Goal: Task Accomplishment & Management: Complete application form

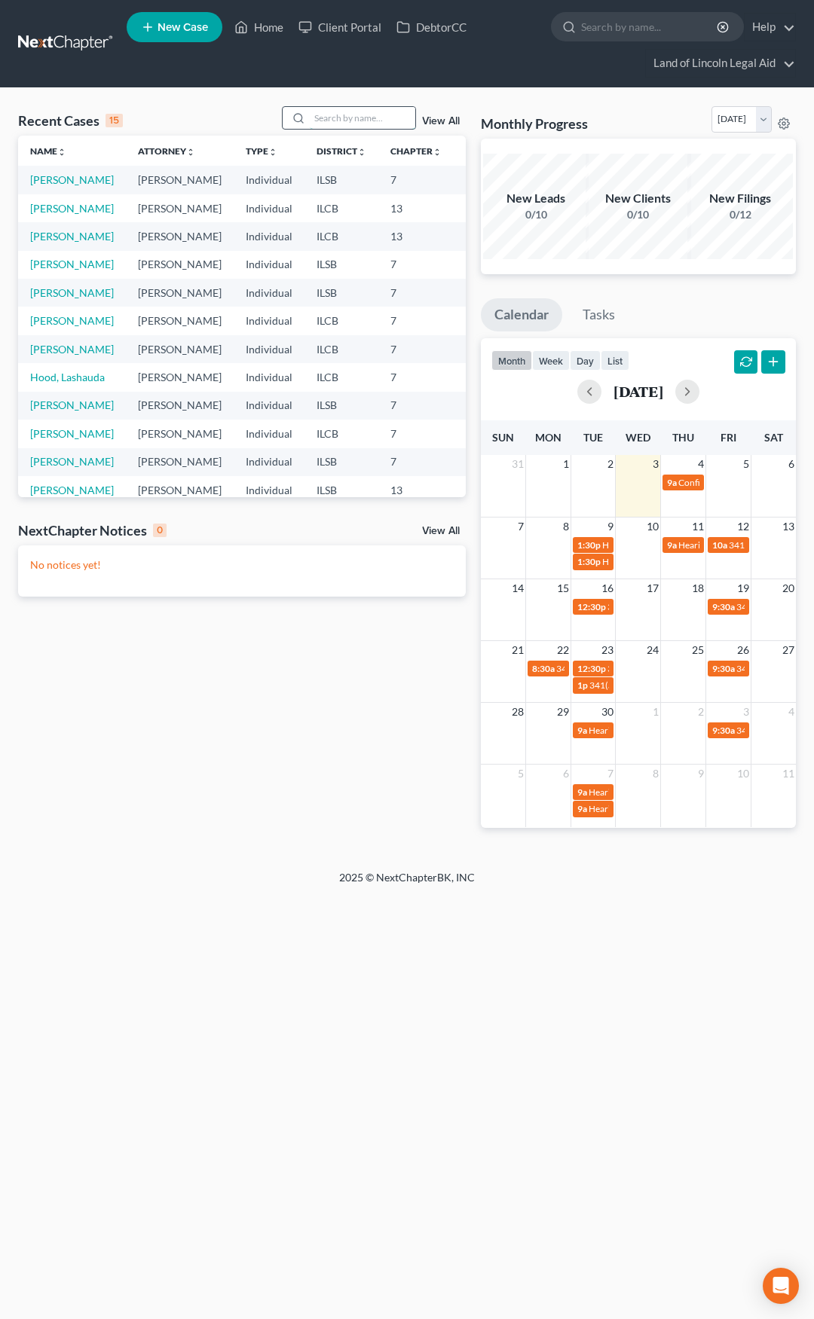
click at [342, 126] on input "search" at bounding box center [362, 118] width 105 height 22
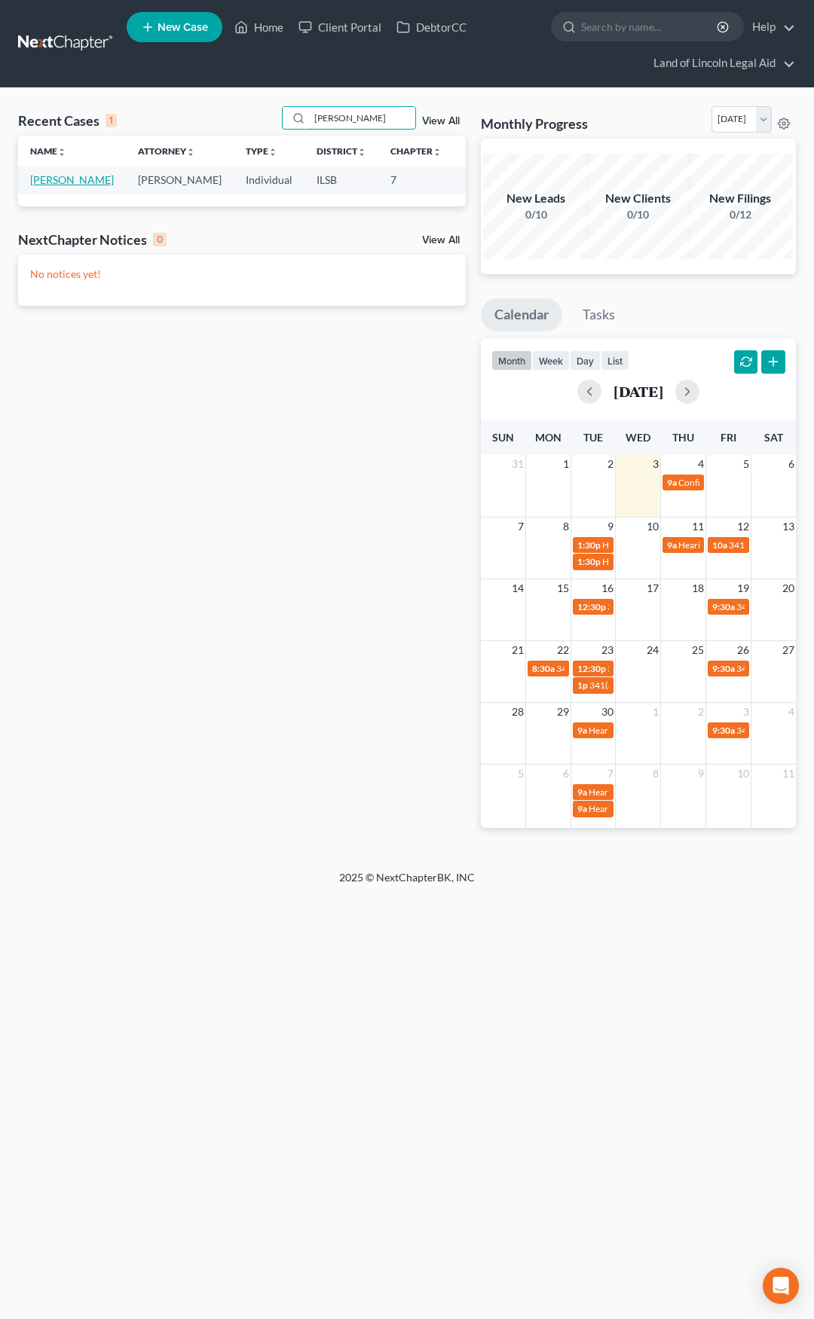
type input "[PERSON_NAME]"
click at [38, 182] on link "[PERSON_NAME]" at bounding box center [72, 179] width 84 height 13
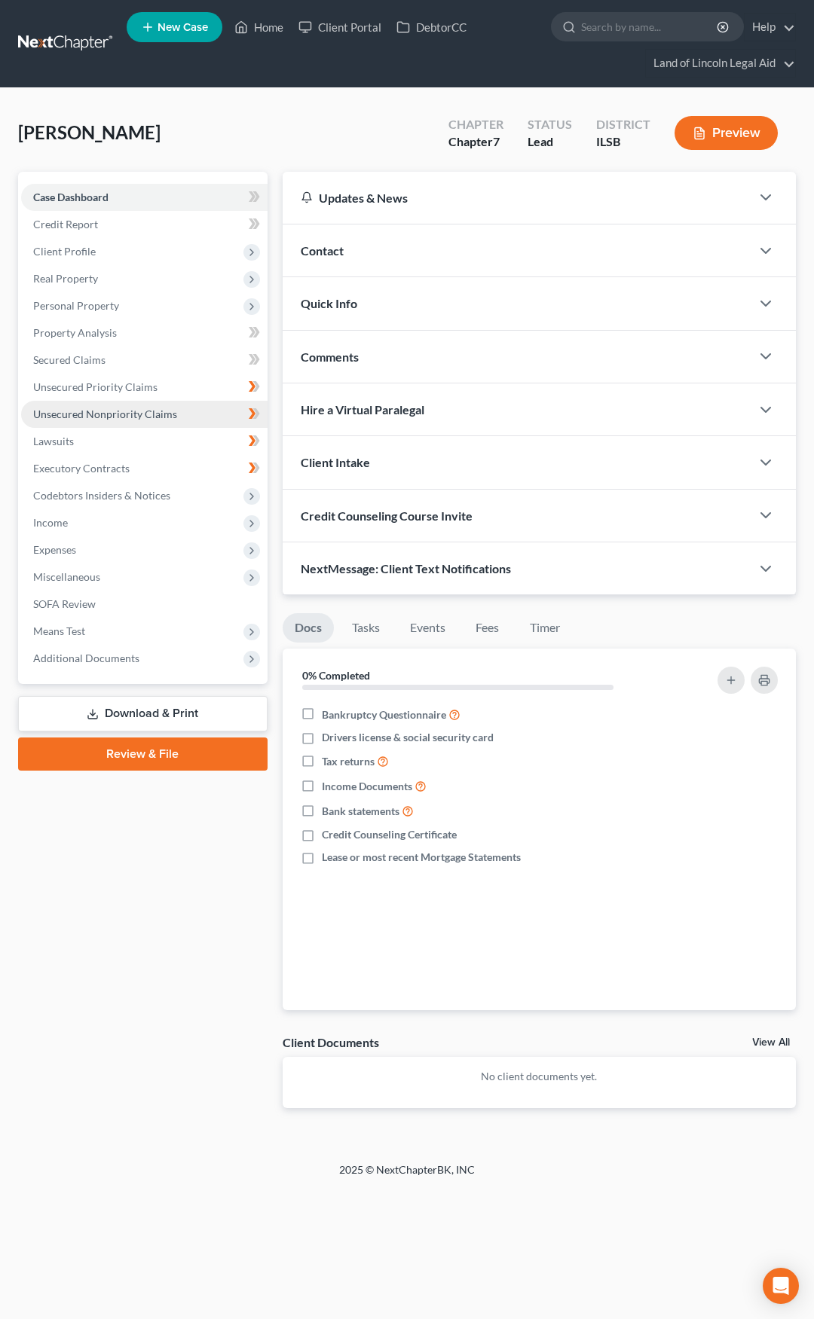
click at [148, 416] on span "Unsecured Nonpriority Claims" at bounding box center [105, 414] width 144 height 13
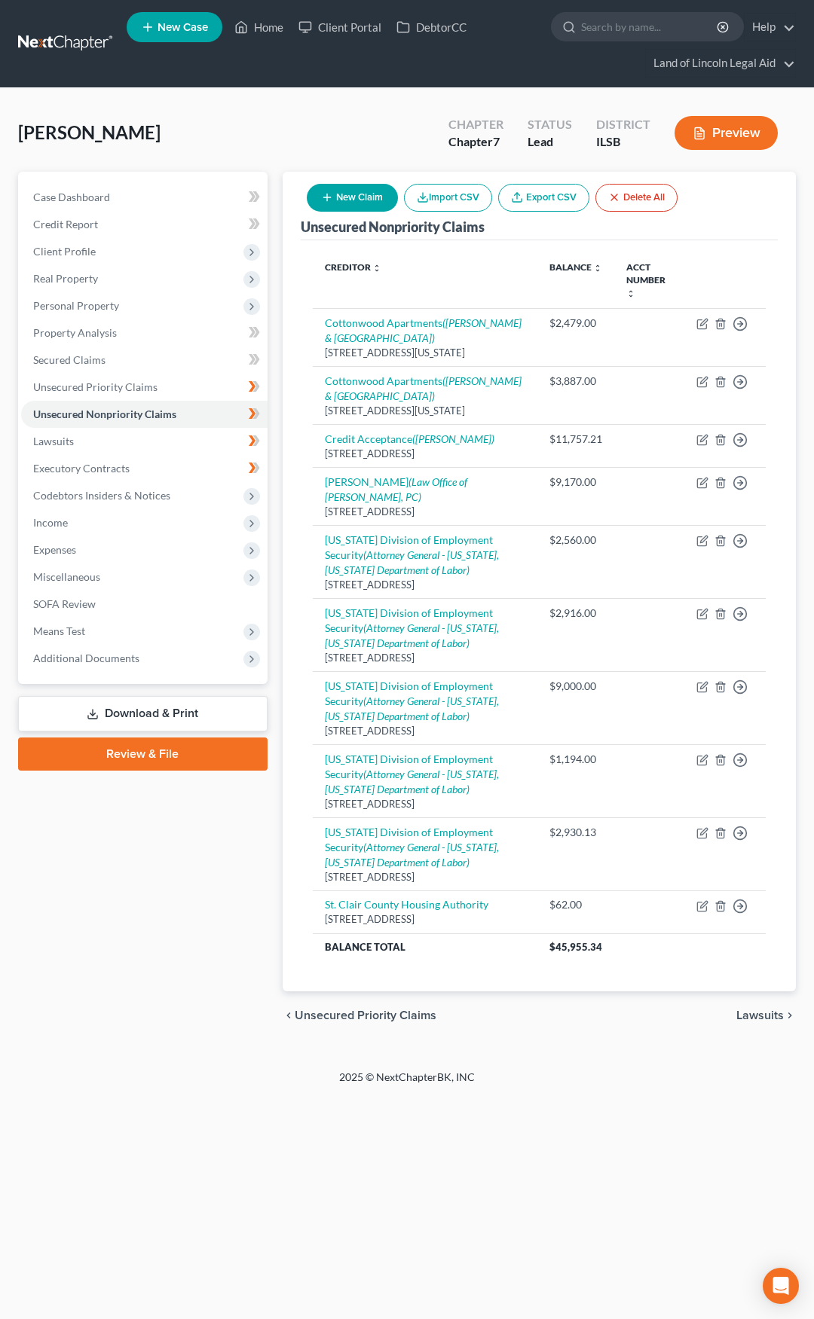
click at [343, 202] on button "New Claim" at bounding box center [352, 198] width 91 height 28
select select "0"
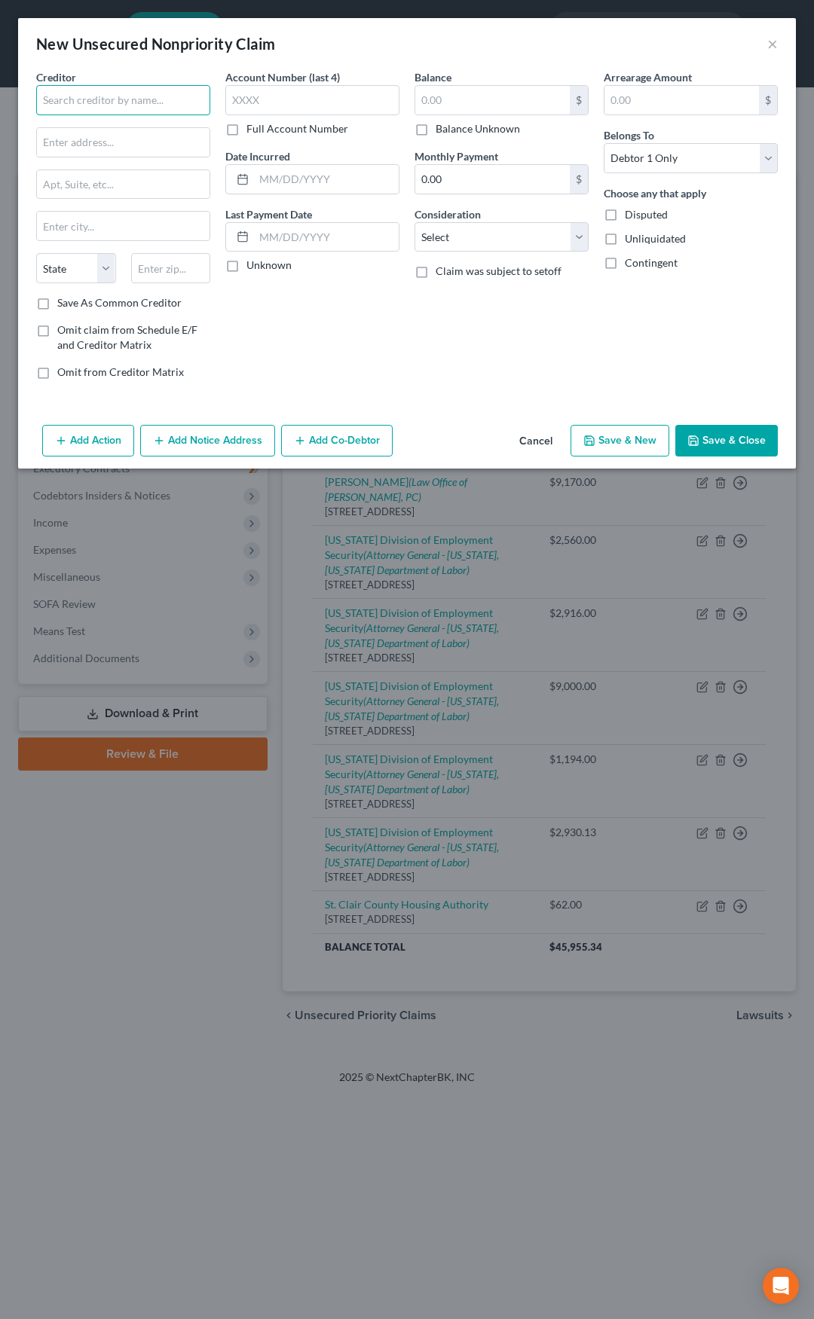
click at [116, 100] on input "text" at bounding box center [123, 100] width 174 height 30
type input "[PERSON_NAME]"
type input "c/o [PERSON_NAME] & Associates, LTD"
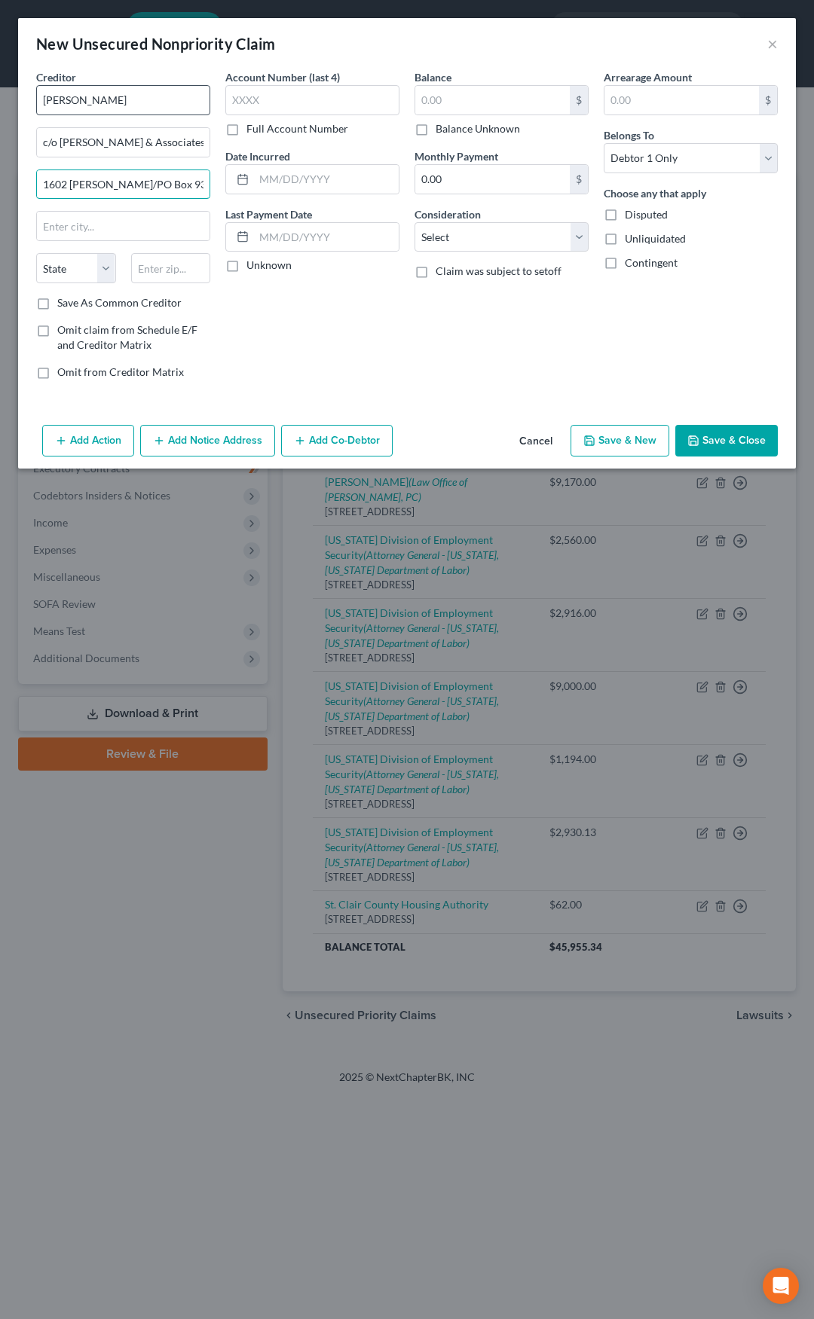
type input "1602 [PERSON_NAME]/PO Box 939"
type input "62959"
type input "[PERSON_NAME]"
select select "14"
click at [442, 109] on input "text" at bounding box center [492, 100] width 154 height 29
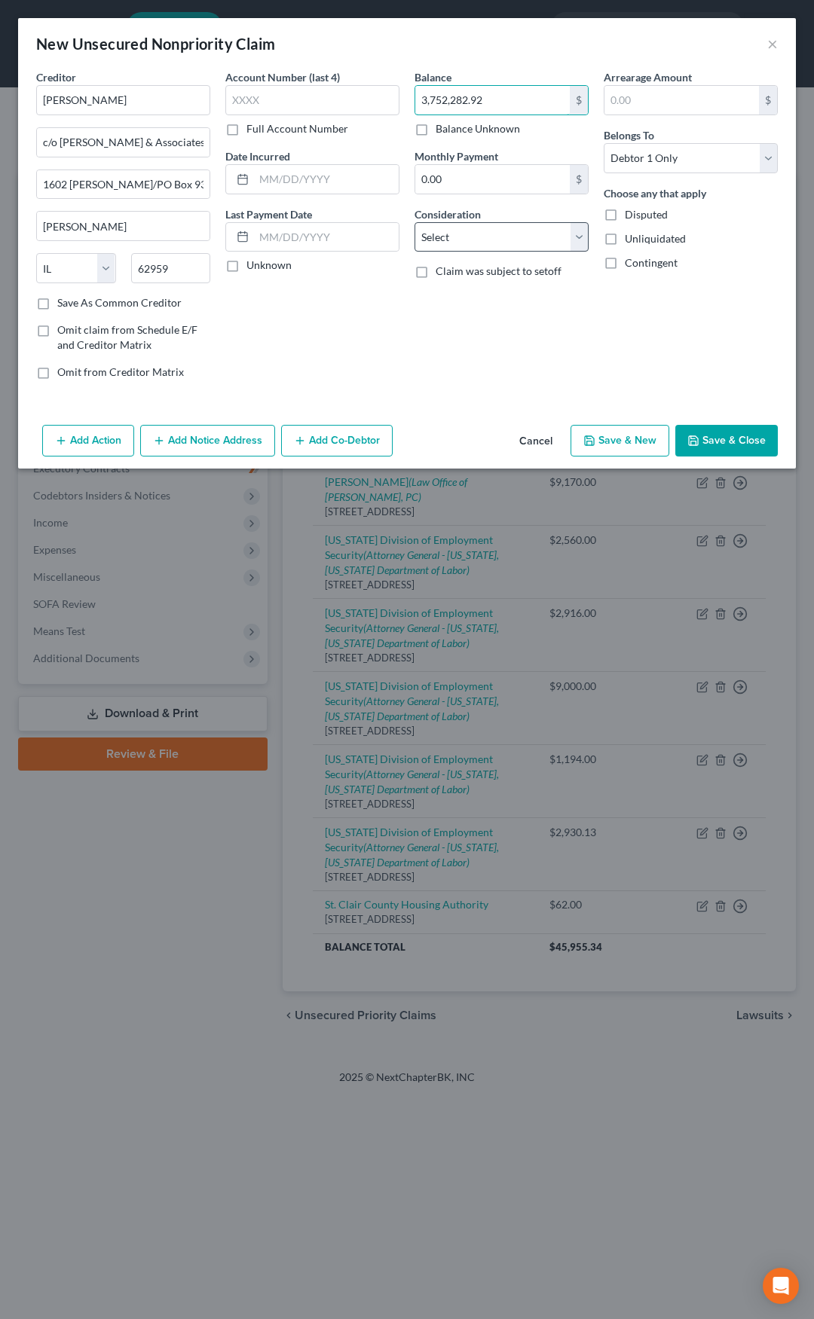
type input "3,752,282.92"
click at [445, 233] on select "Select Cable / Satellite Services Collection Agency Credit Card Debt Debt Couns…" at bounding box center [501, 237] width 174 height 30
select select "14"
click at [414, 222] on select "Select Cable / Satellite Services Collection Agency Credit Card Debt Debt Couns…" at bounding box center [501, 237] width 174 height 30
click at [451, 295] on input "text" at bounding box center [501, 294] width 173 height 29
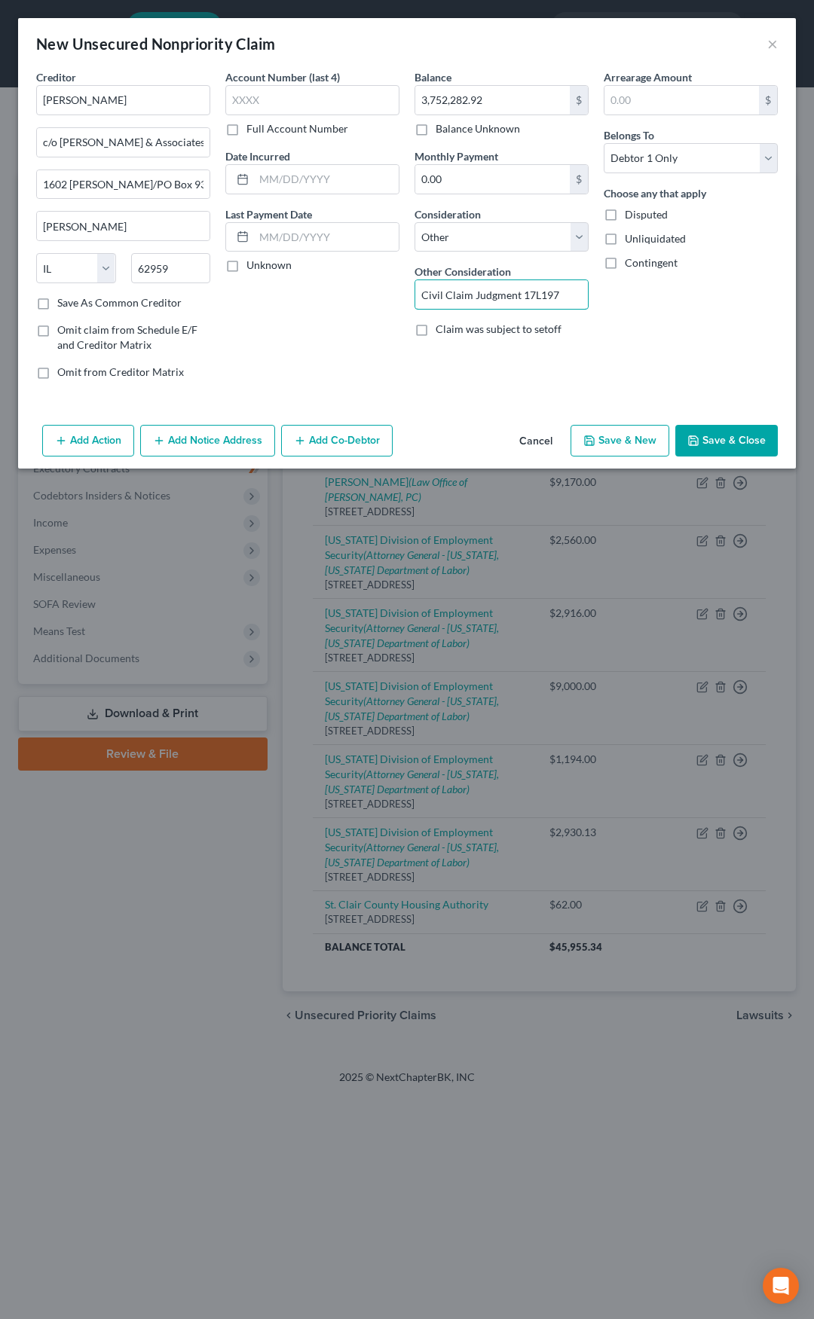
type input "Civil Claim Judgment 17L197"
click at [720, 442] on button "Save & Close" at bounding box center [726, 441] width 102 height 32
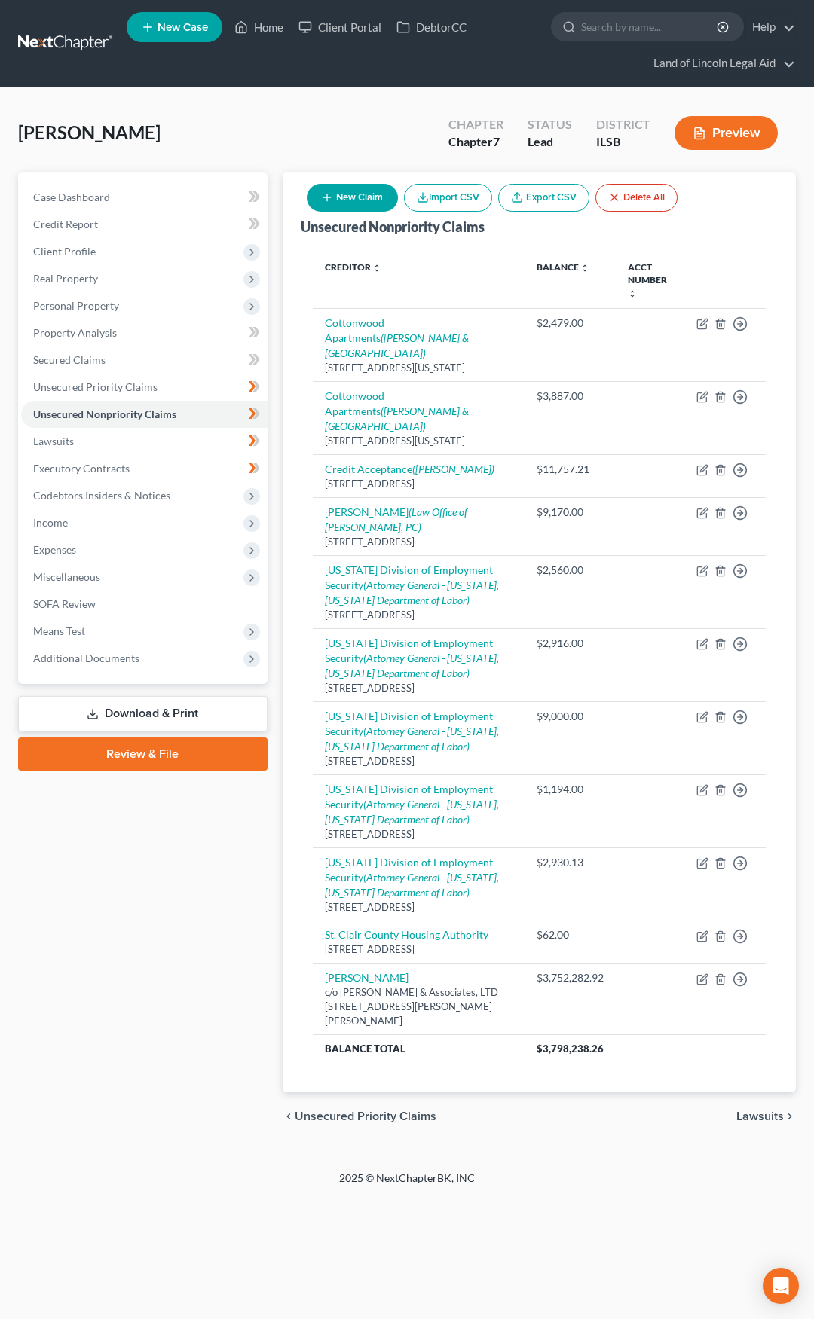
click at [358, 190] on button "New Claim" at bounding box center [352, 198] width 91 height 28
select select "0"
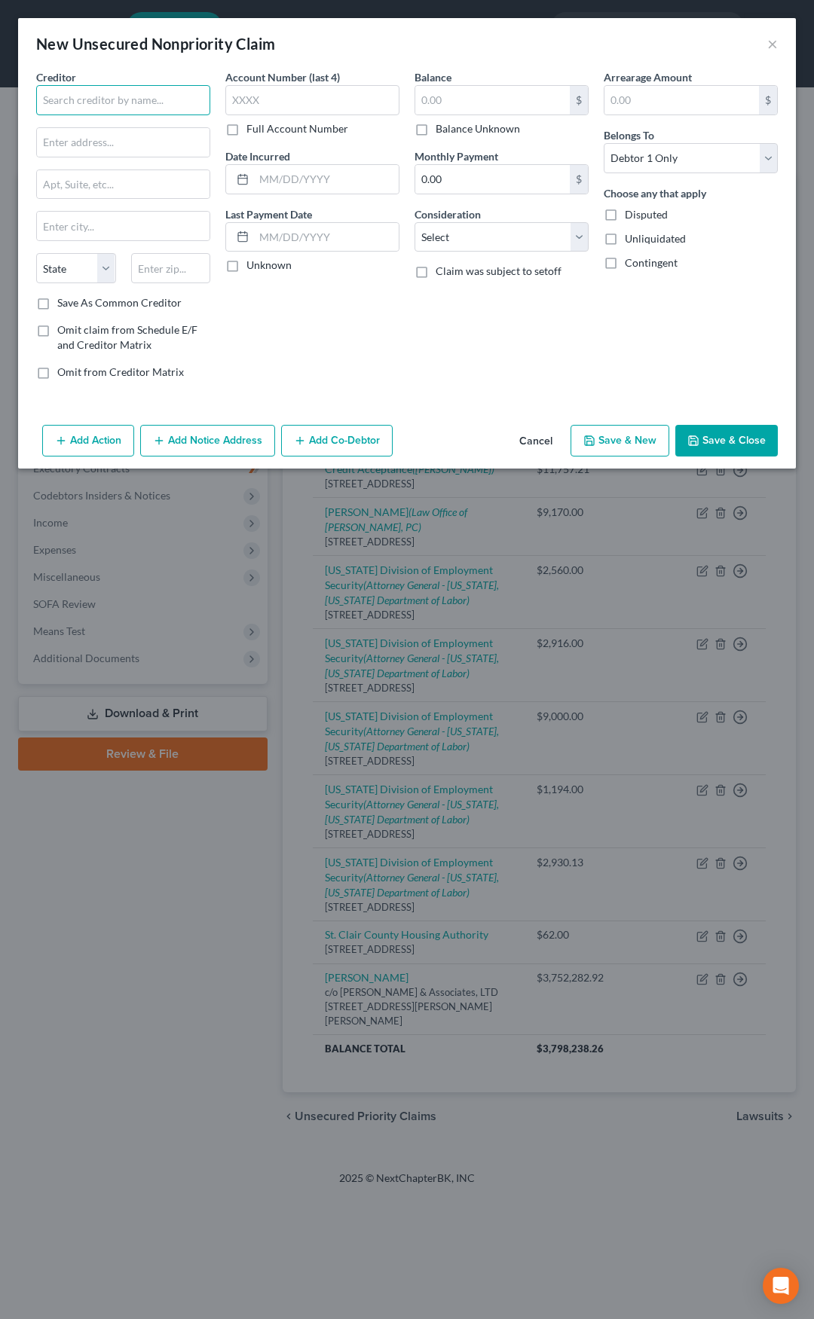
click at [143, 102] on input "text" at bounding box center [123, 100] width 174 height 30
type input "[PERSON_NAME]"
type input "17 St. [PERSON_NAME]"
type input "62206"
type input "[GEOGRAPHIC_DATA]"
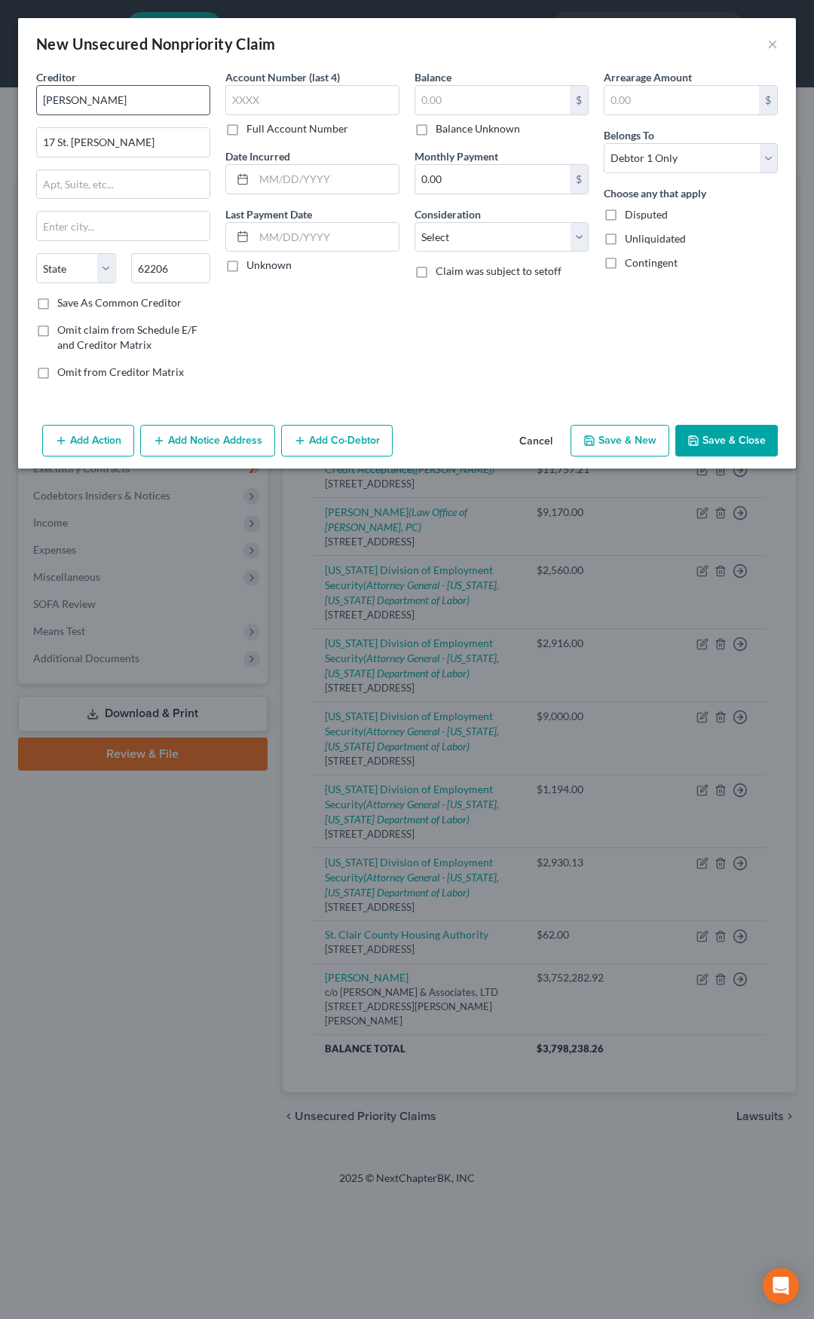
select select "14"
type input "Cahokia"
click at [434, 96] on input "text" at bounding box center [492, 100] width 154 height 29
click at [449, 102] on input "2,435" at bounding box center [492, 100] width 154 height 29
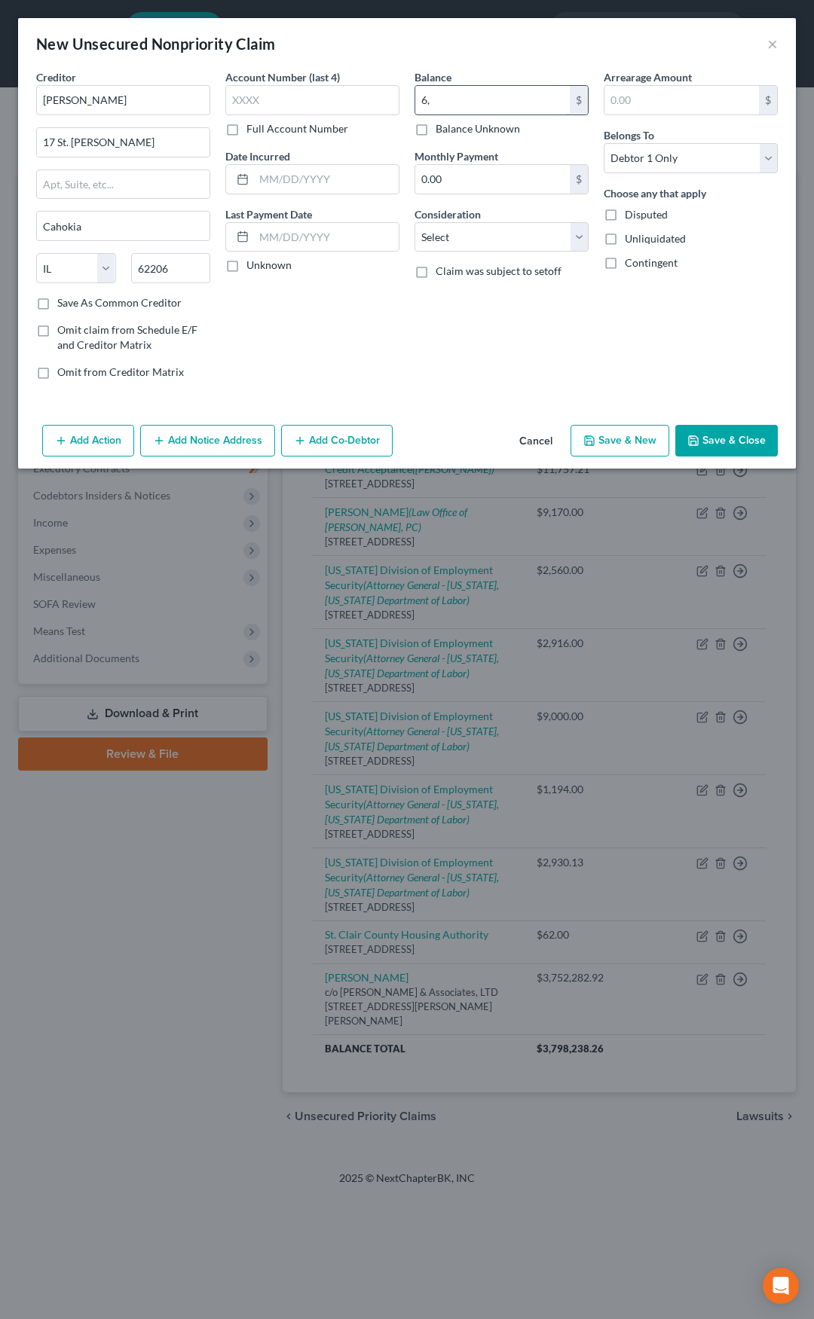
type input "6"
type input "3,262"
click at [456, 242] on select "Select Cable / Satellite Services Collection Agency Credit Card Debt Debt Couns…" at bounding box center [501, 237] width 174 height 30
select select "14"
click at [414, 222] on select "Select Cable / Satellite Services Collection Agency Credit Card Debt Debt Couns…" at bounding box center [501, 237] width 174 height 30
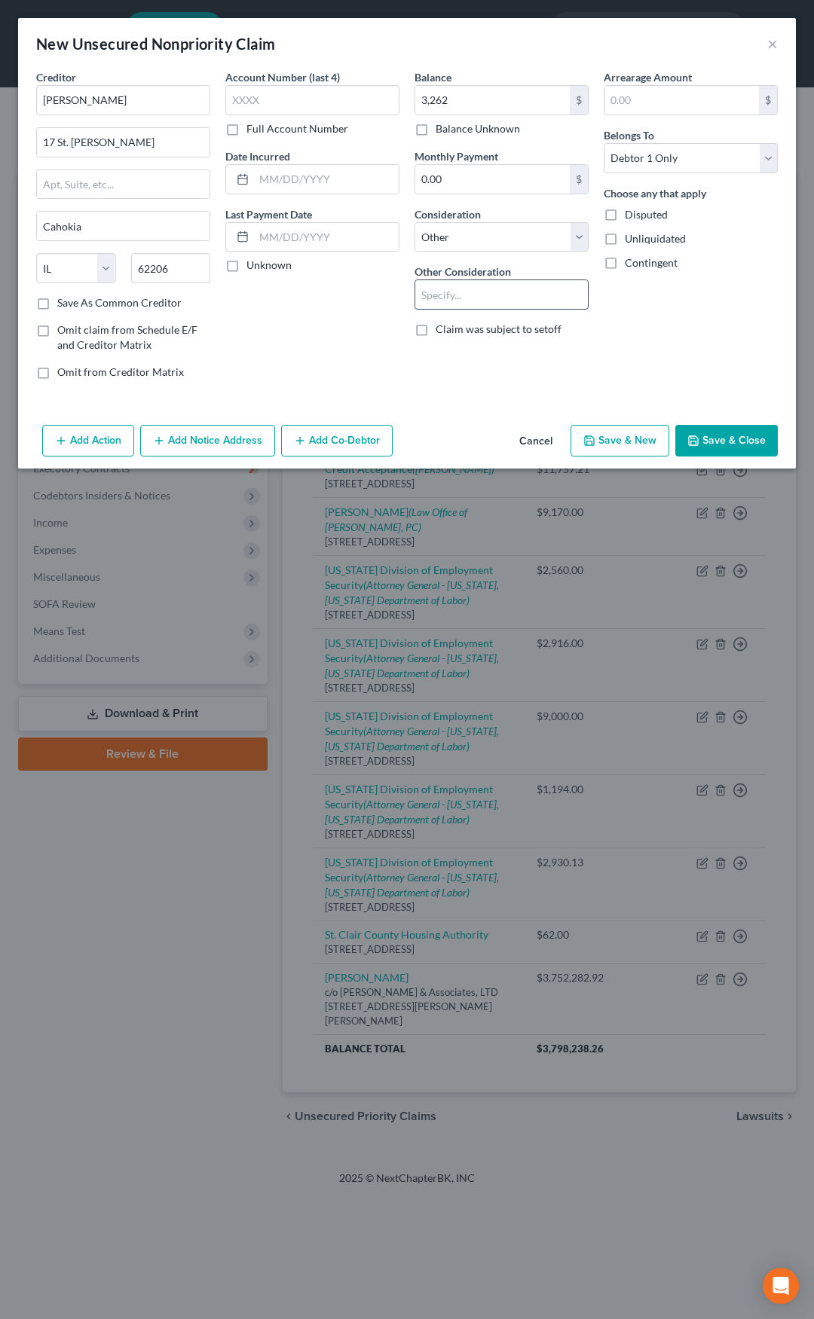
click at [466, 290] on input "text" at bounding box center [501, 294] width 173 height 29
type input "Civil Claim Judgment 17LM1576"
click at [729, 432] on button "Save & Close" at bounding box center [726, 441] width 102 height 32
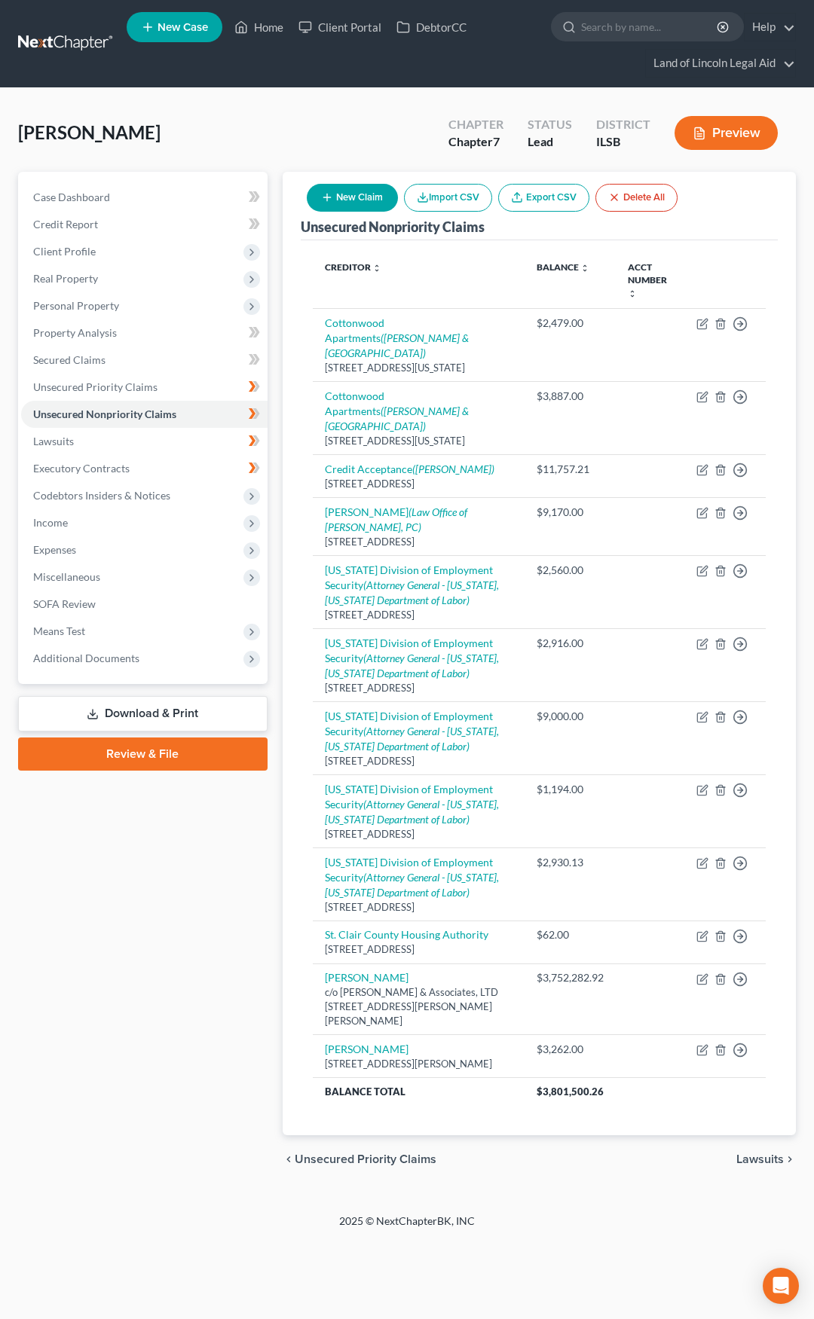
click at [728, 122] on button "Preview" at bounding box center [725, 133] width 103 height 34
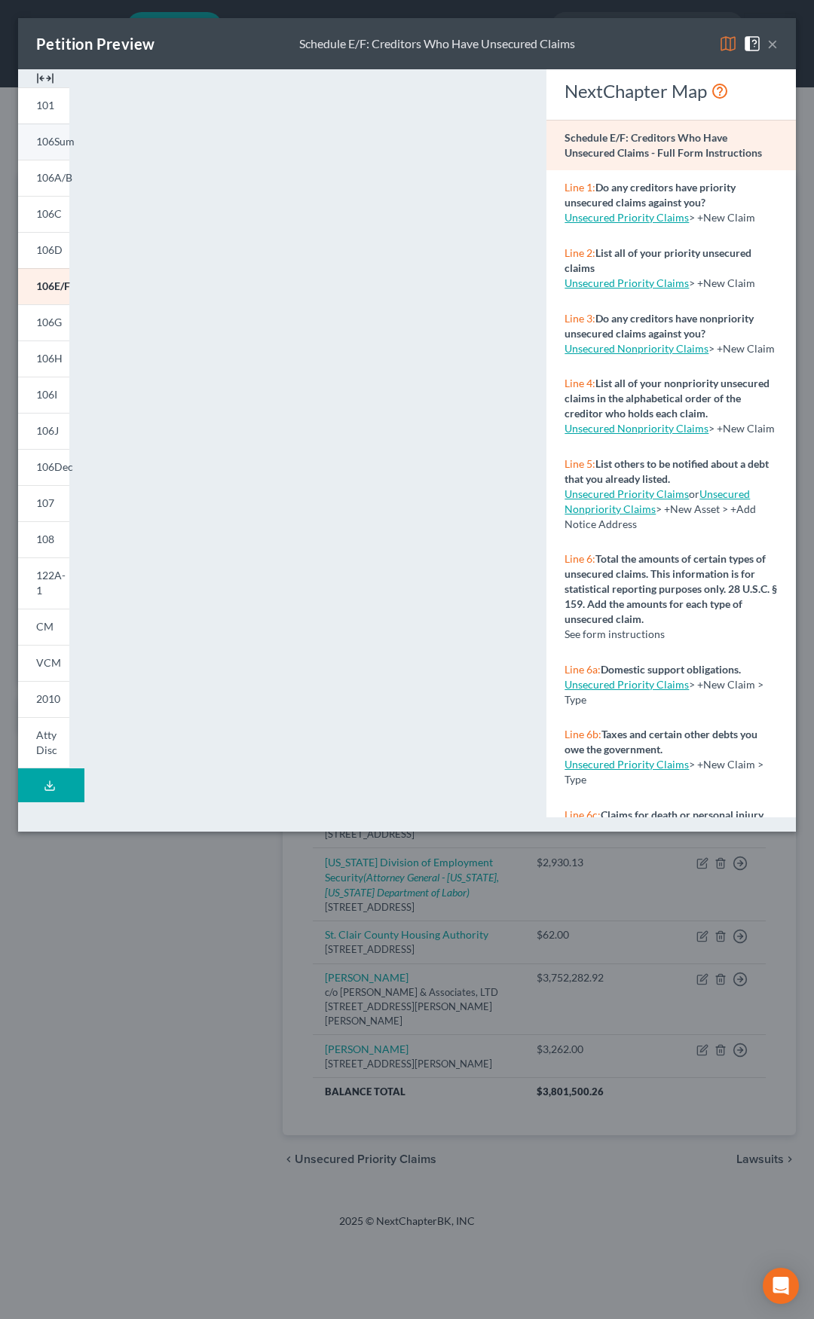
click at [52, 136] on span "106Sum" at bounding box center [55, 141] width 38 height 13
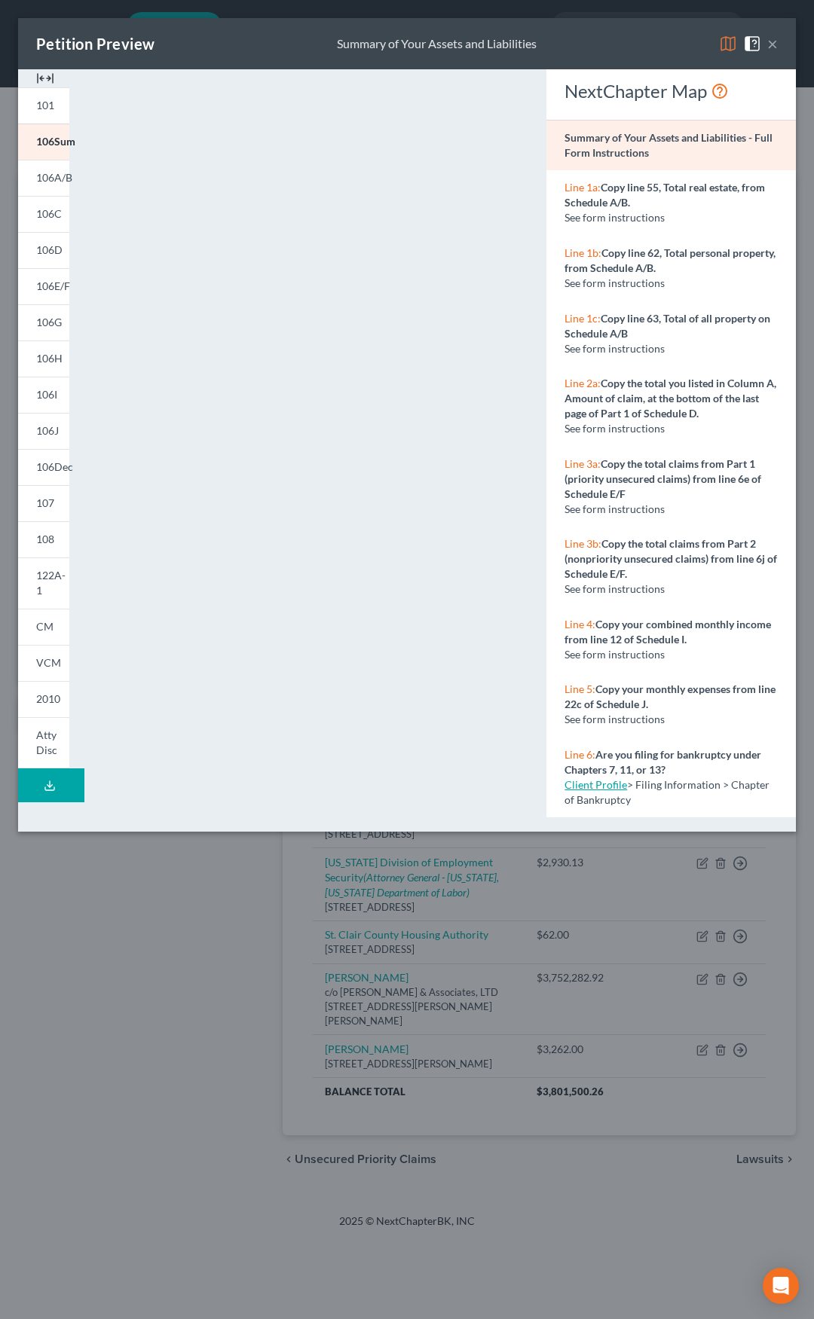
click at [775, 40] on button "×" at bounding box center [772, 44] width 11 height 18
